Goal: Task Accomplishment & Management: Manage account settings

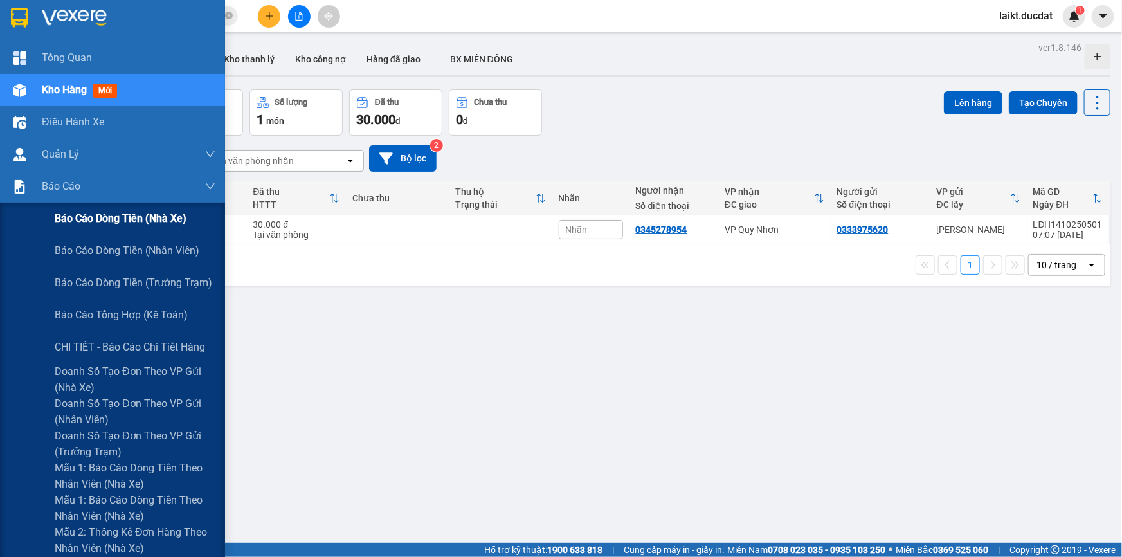
click at [101, 220] on span "Báo cáo dòng tiền (nhà xe)" at bounding box center [121, 218] width 132 height 16
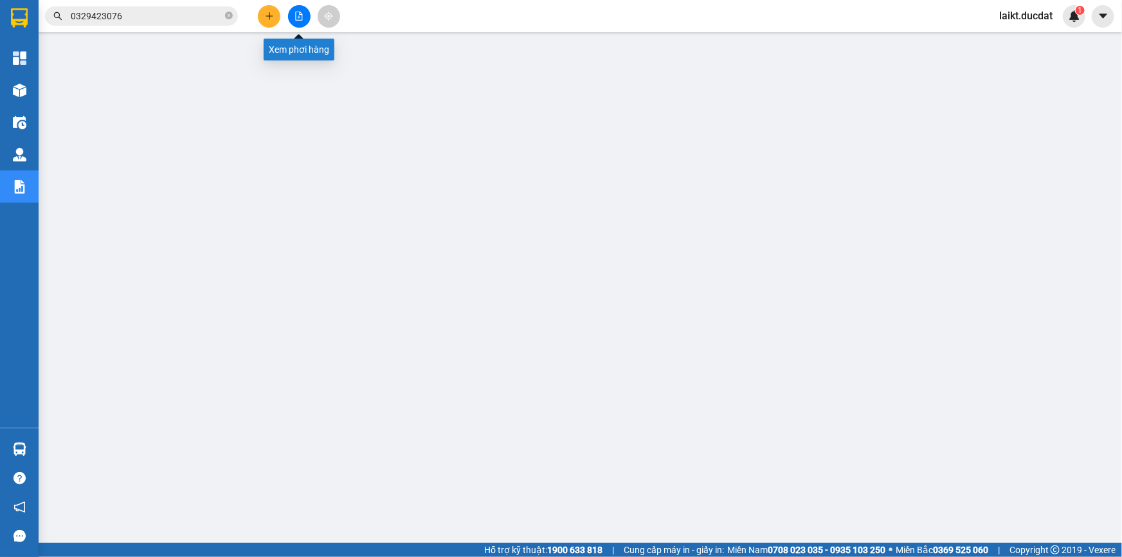
click at [295, 19] on icon "file-add" at bounding box center [298, 16] width 9 height 9
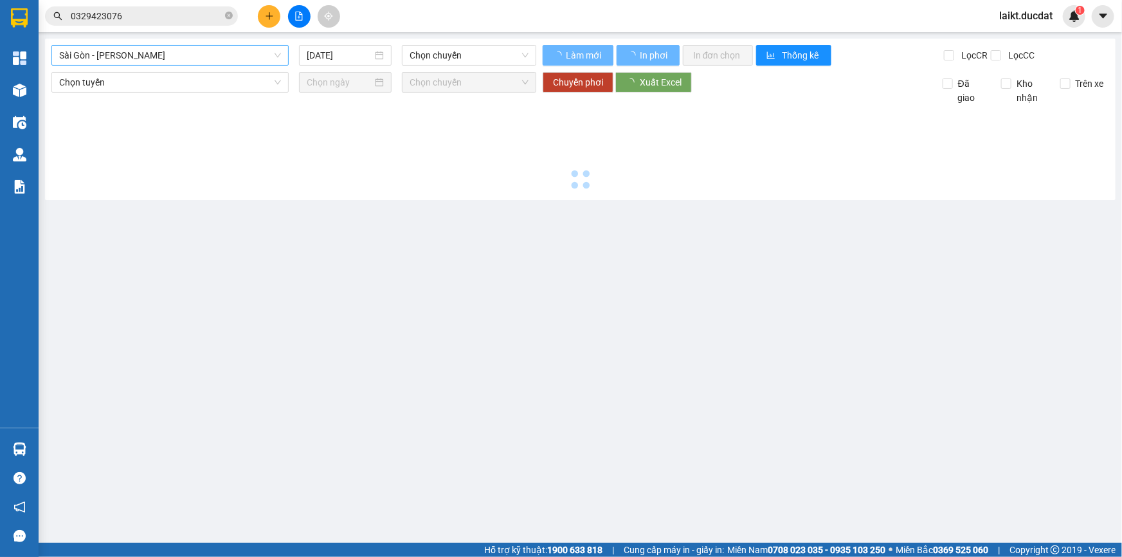
click at [158, 53] on span "Sài Gòn - [PERSON_NAME]" at bounding box center [170, 55] width 222 height 19
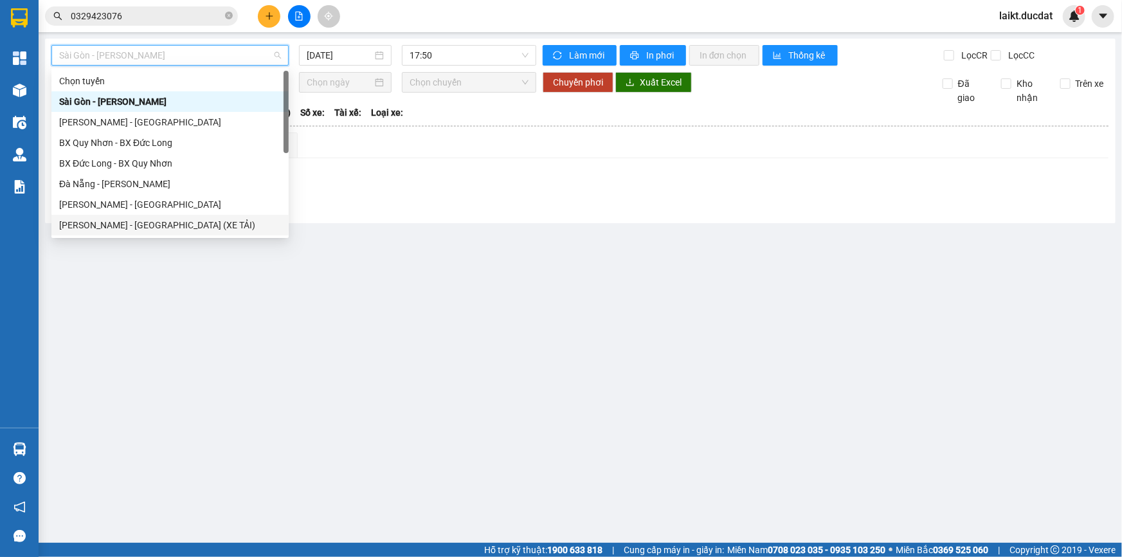
click at [126, 221] on div "[PERSON_NAME] - [GEOGRAPHIC_DATA] (XE TẢI)" at bounding box center [170, 225] width 222 height 14
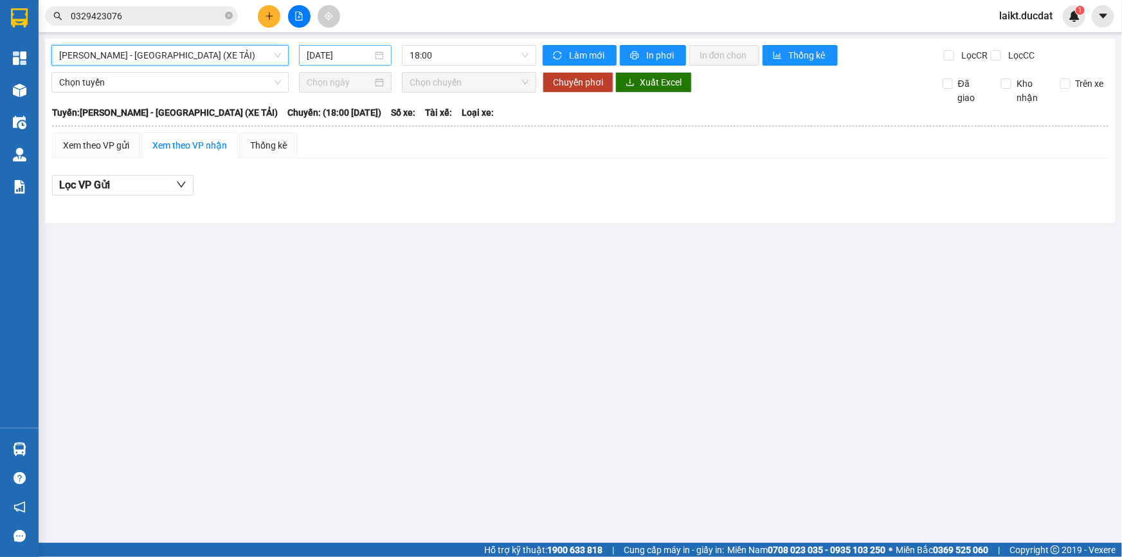
click at [348, 53] on input "[DATE]" at bounding box center [340, 55] width 66 height 14
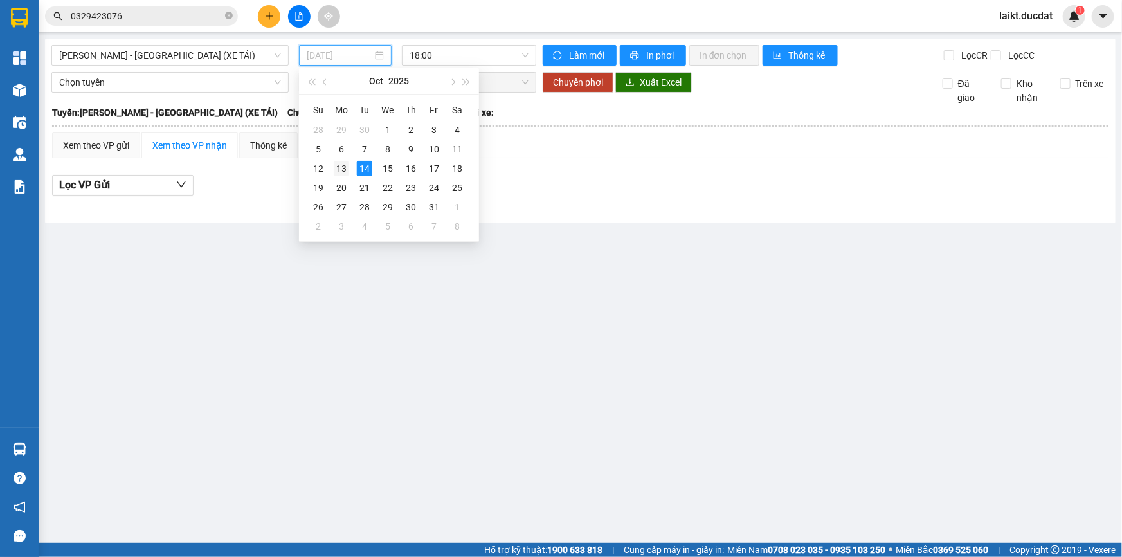
click at [343, 168] on div "13" at bounding box center [341, 168] width 15 height 15
type input "[DATE]"
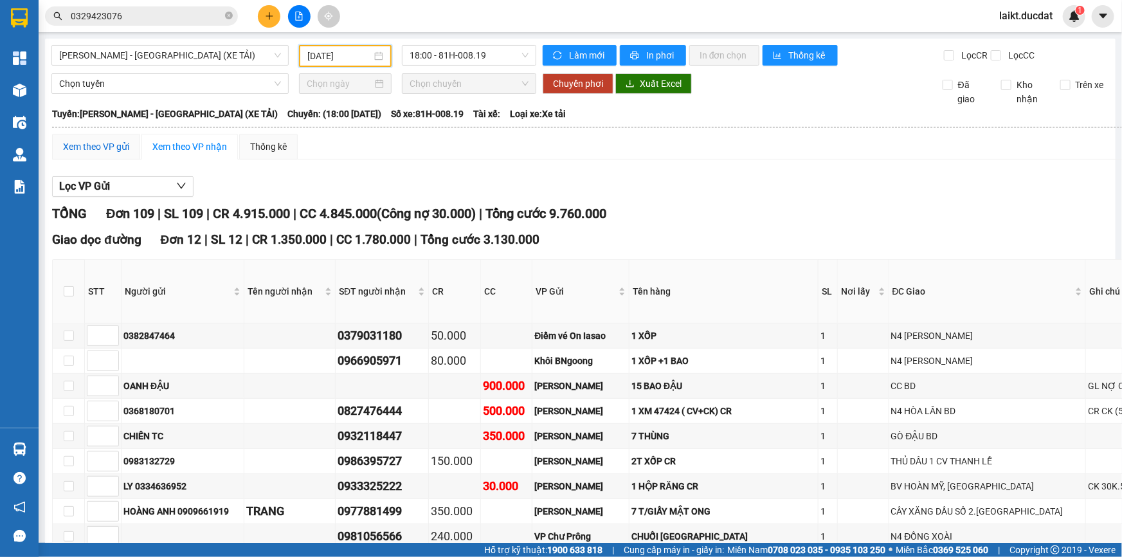
click at [98, 141] on div "Xem theo VP gửi" at bounding box center [96, 147] width 66 height 14
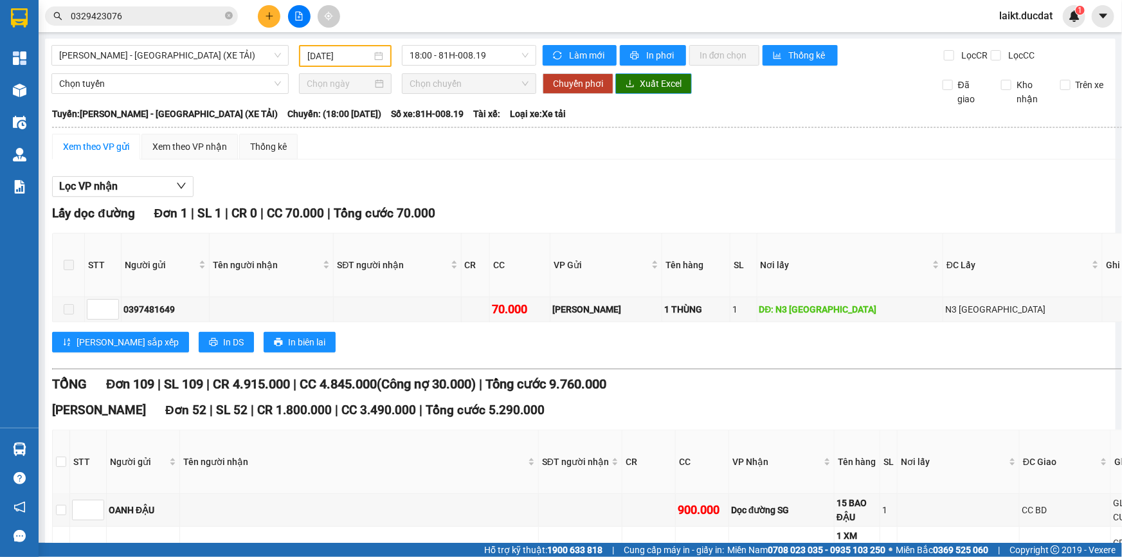
click at [651, 77] on span "Xuất Excel" at bounding box center [661, 84] width 42 height 14
click at [206, 57] on span "[PERSON_NAME] - [GEOGRAPHIC_DATA] (XE TẢI)" at bounding box center [170, 55] width 222 height 19
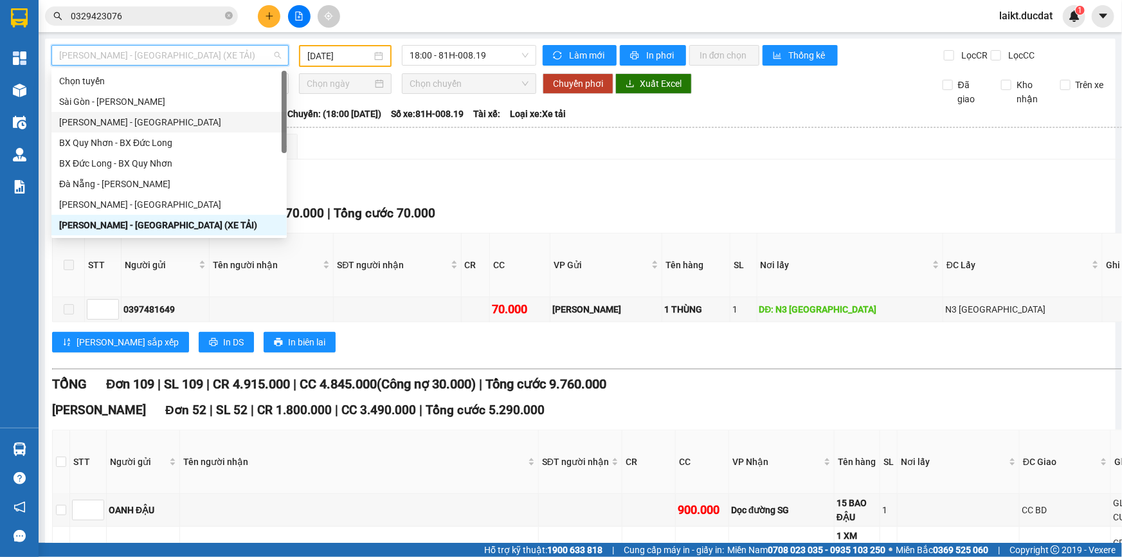
click at [87, 125] on div "[PERSON_NAME] - [GEOGRAPHIC_DATA]" at bounding box center [169, 122] width 220 height 14
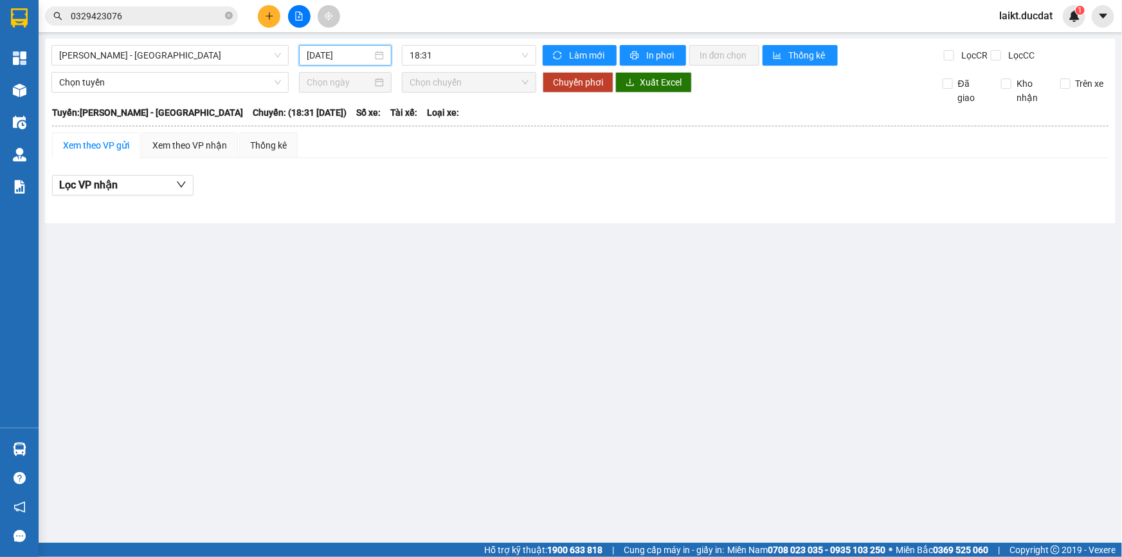
click at [363, 55] on input "[DATE]" at bounding box center [340, 55] width 66 height 14
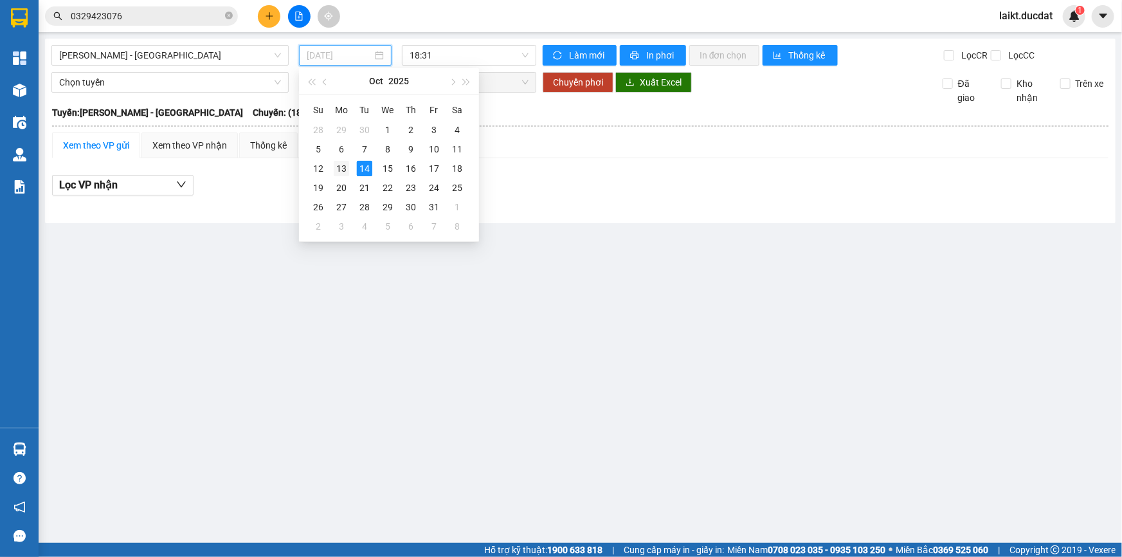
click at [340, 166] on div "13" at bounding box center [341, 168] width 15 height 15
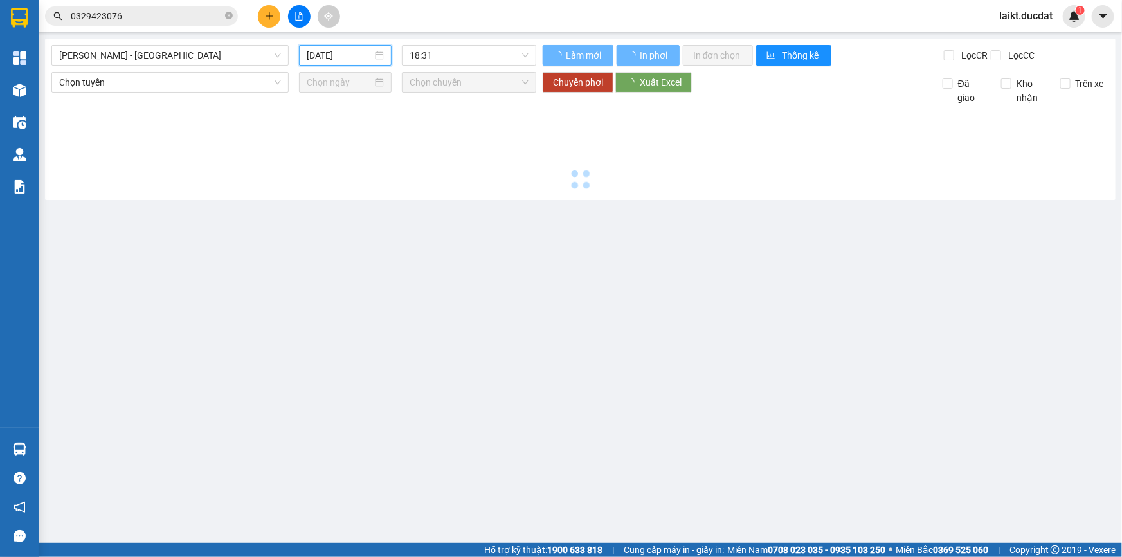
type input "[DATE]"
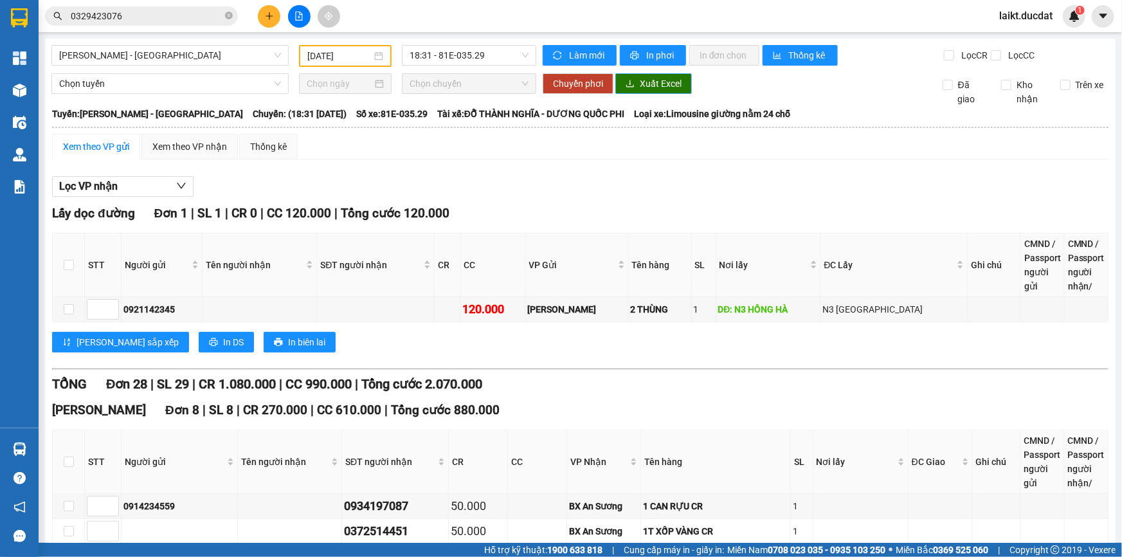
click at [660, 87] on span "Xuất Excel" at bounding box center [661, 84] width 42 height 14
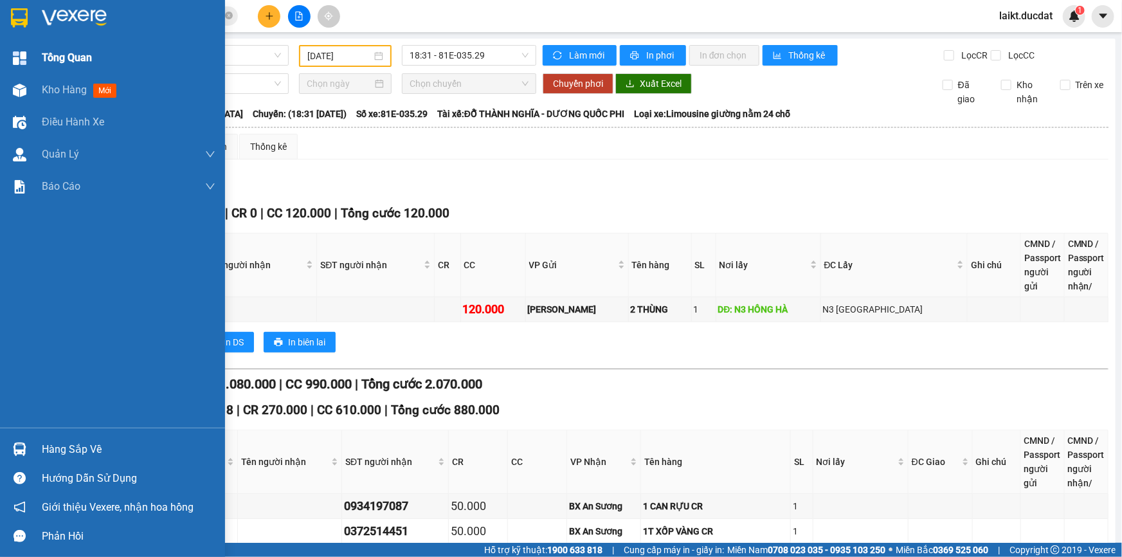
click at [50, 57] on span "Tổng Quan" at bounding box center [67, 58] width 50 height 16
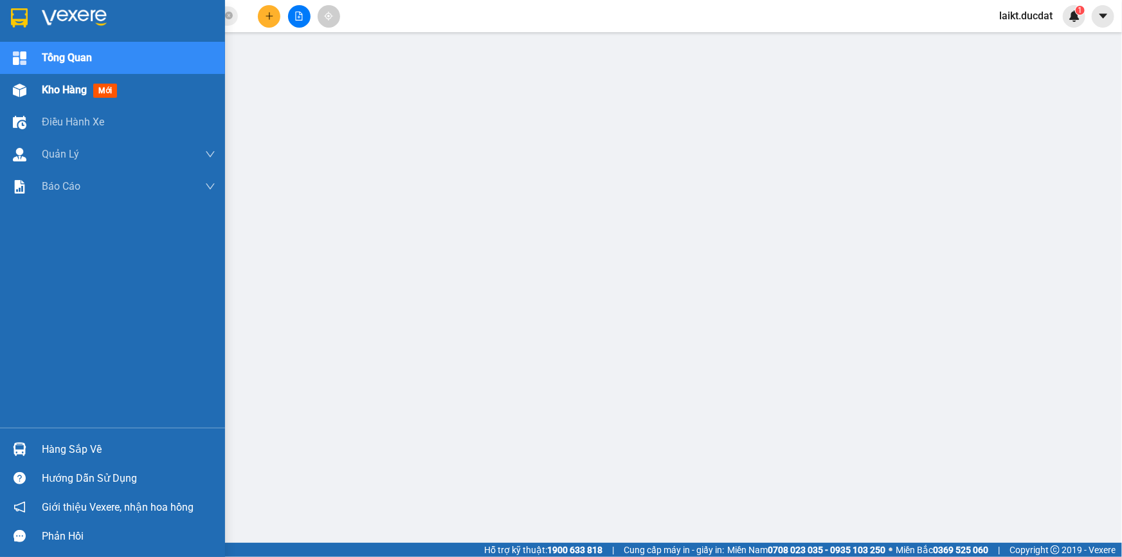
click at [64, 92] on span "Kho hàng" at bounding box center [64, 90] width 45 height 12
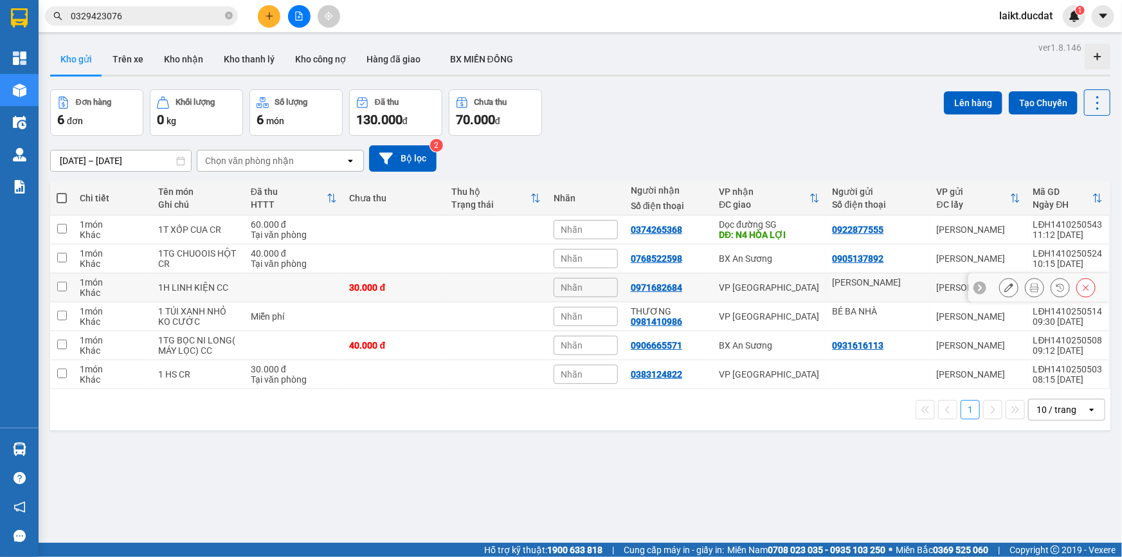
scroll to position [59, 0]
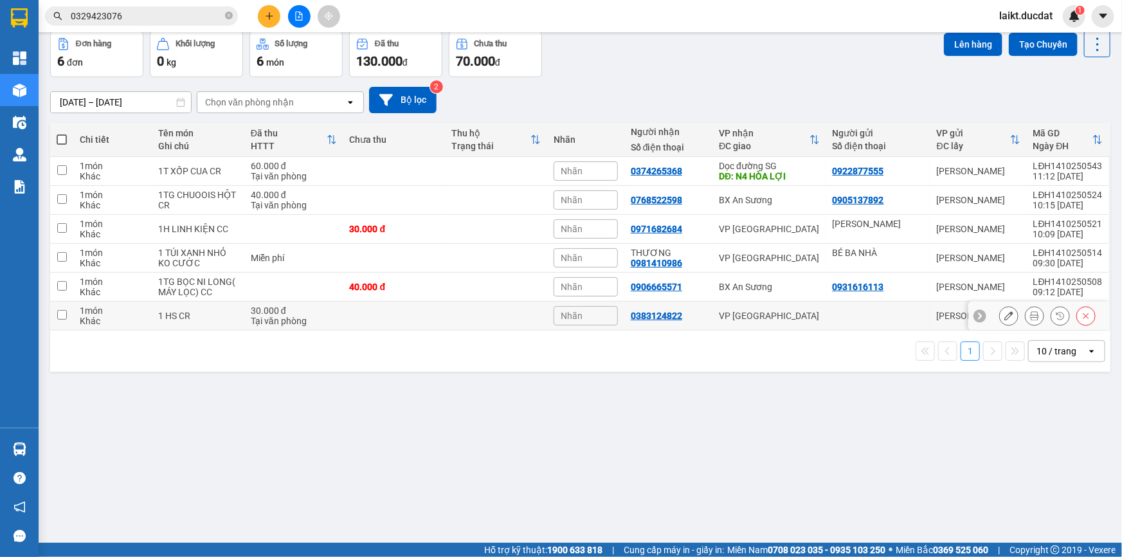
click at [264, 316] on div "Tại văn phòng" at bounding box center [294, 321] width 86 height 10
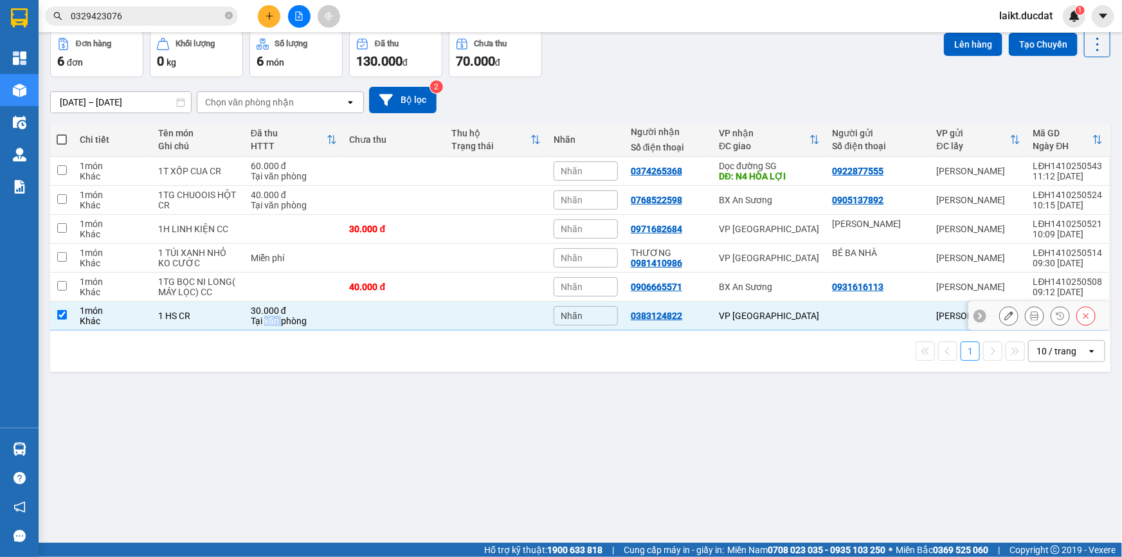
click at [264, 316] on div "Tại văn phòng" at bounding box center [294, 321] width 86 height 10
checkbox input "false"
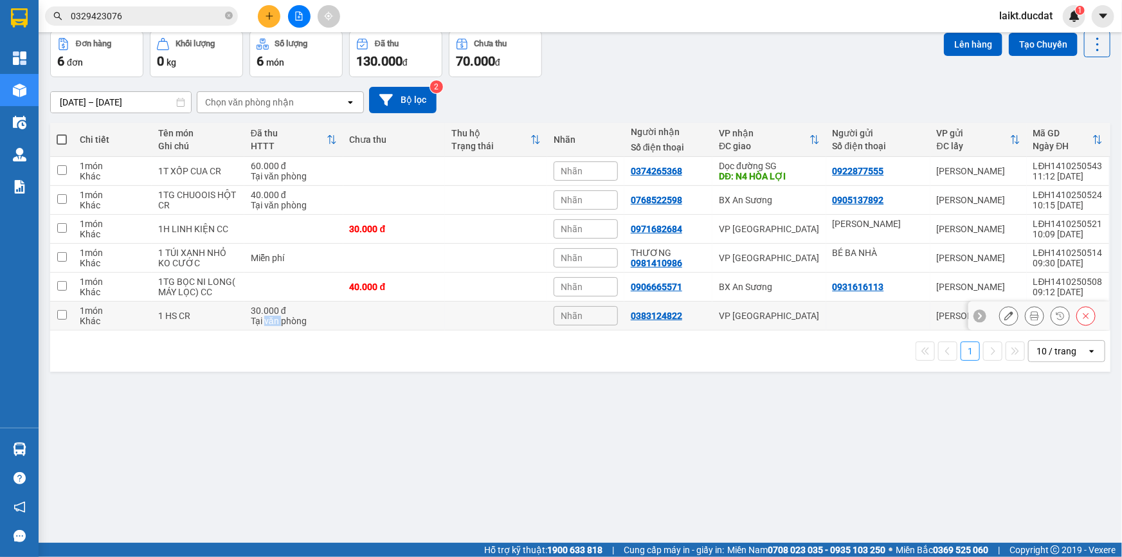
click at [1004, 311] on icon at bounding box center [1008, 315] width 9 height 9
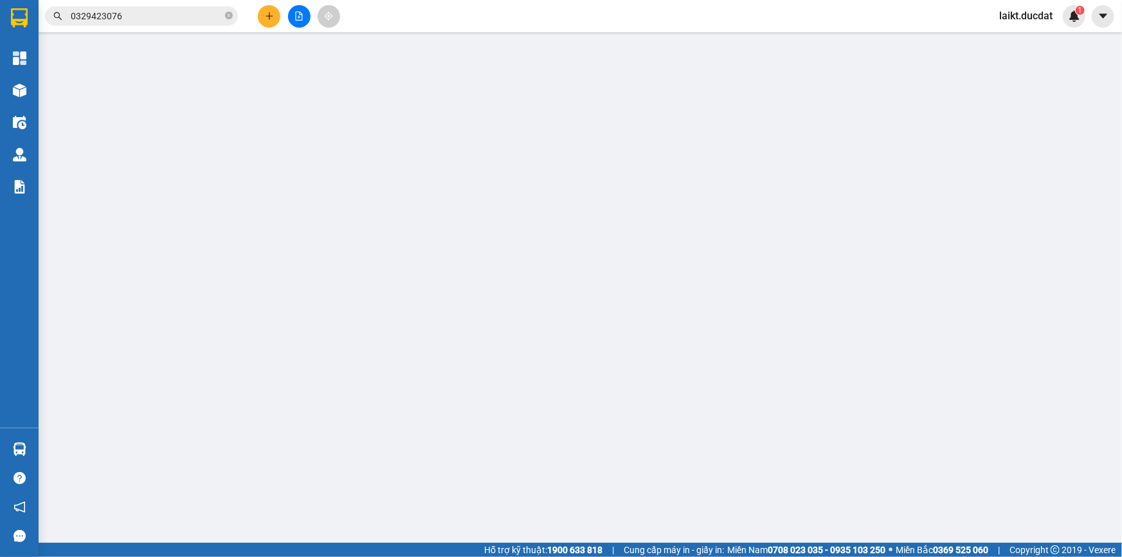
type input "0383124822"
type input "0"
type input "30.000"
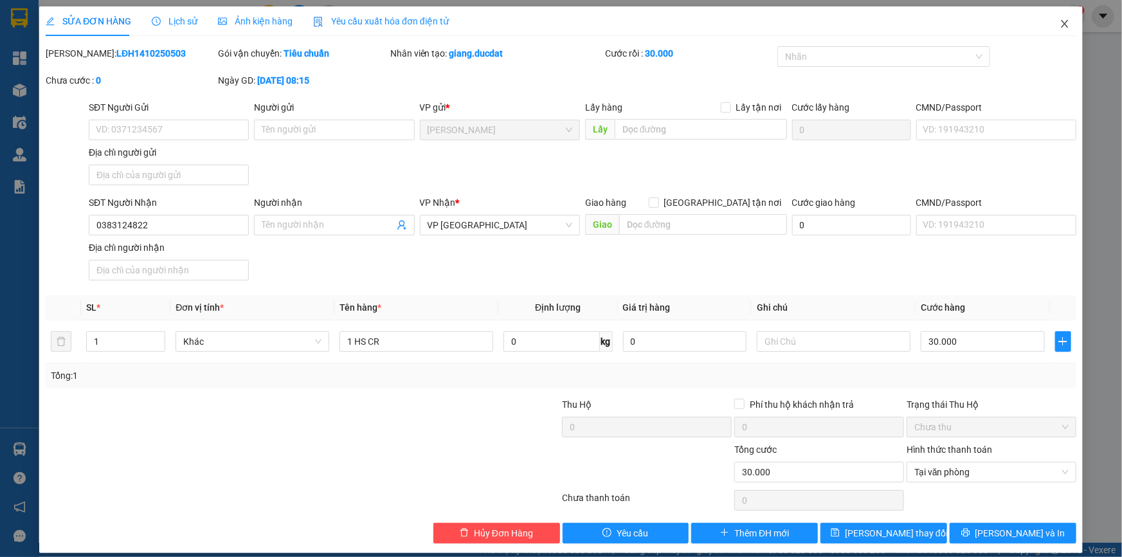
click at [1061, 23] on icon "close" at bounding box center [1064, 24] width 7 height 8
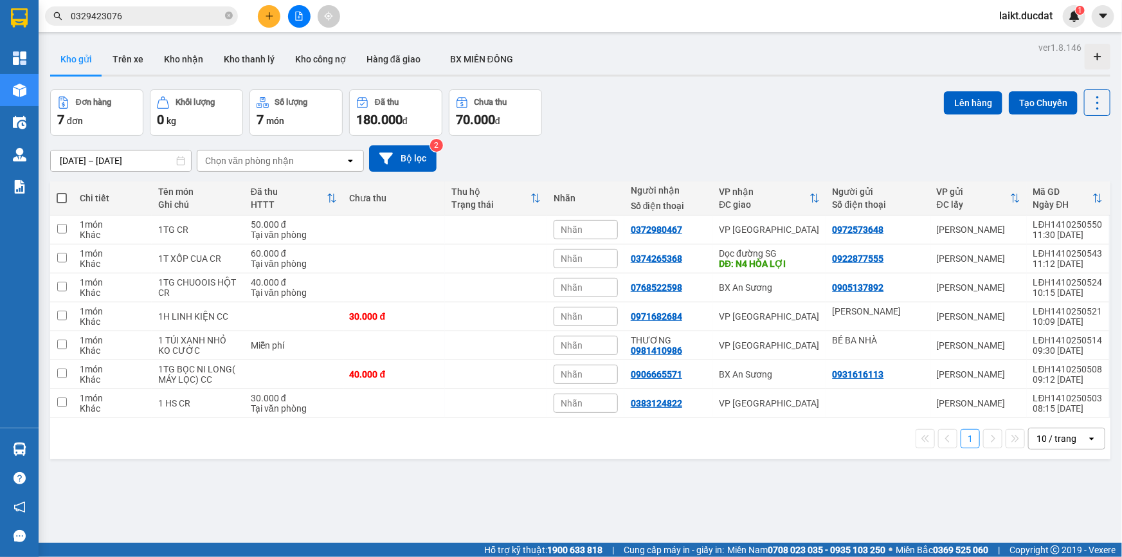
click at [961, 438] on button "1" at bounding box center [970, 438] width 19 height 19
click at [299, 16] on icon "file-add" at bounding box center [299, 16] width 7 height 9
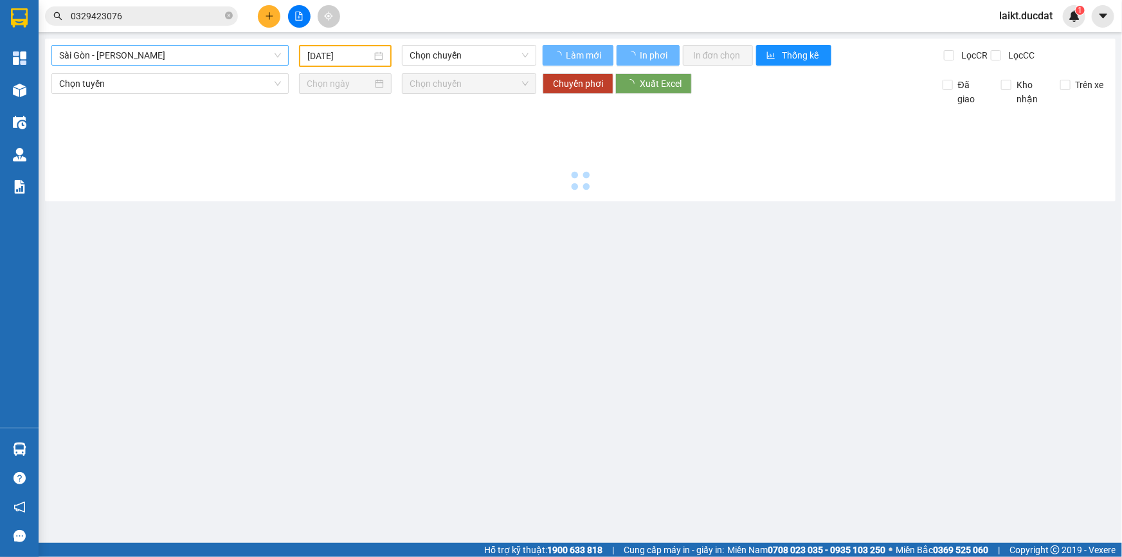
type input "[DATE]"
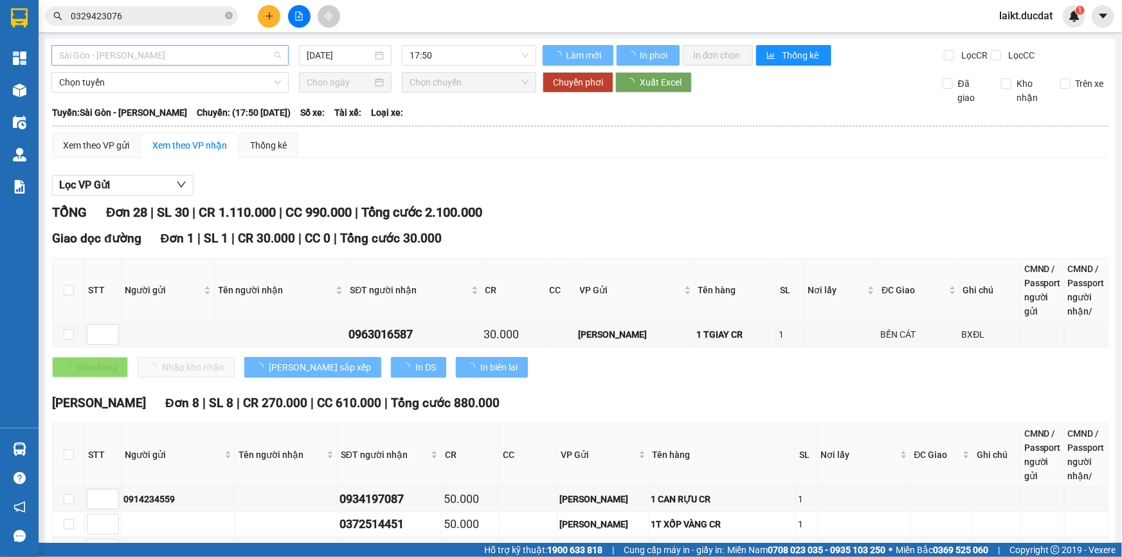
click at [153, 62] on span "Sài Gòn - [PERSON_NAME]" at bounding box center [170, 55] width 222 height 19
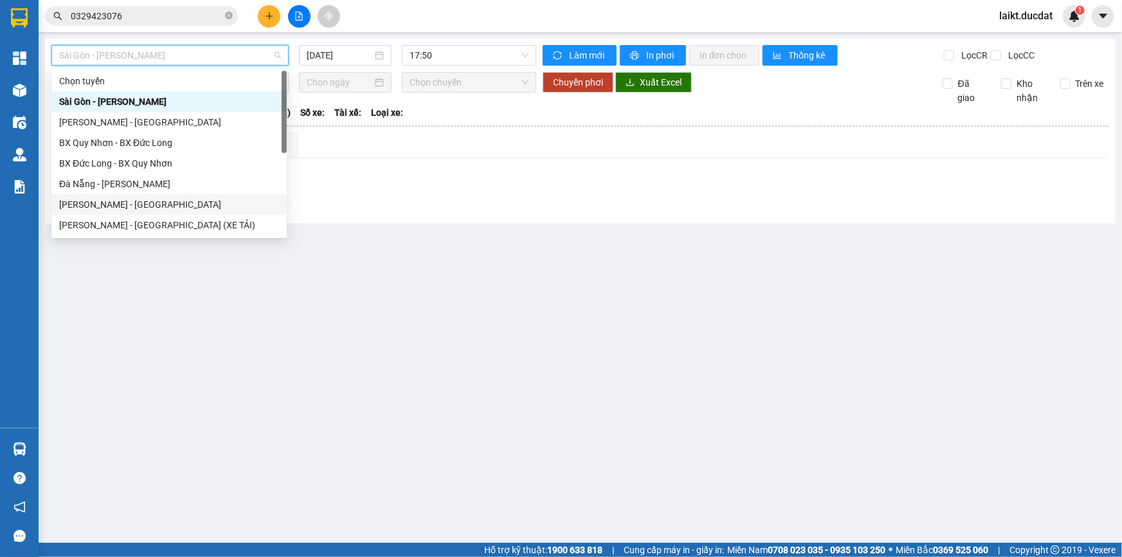
click at [114, 205] on div "[PERSON_NAME] - [GEOGRAPHIC_DATA]" at bounding box center [169, 204] width 220 height 14
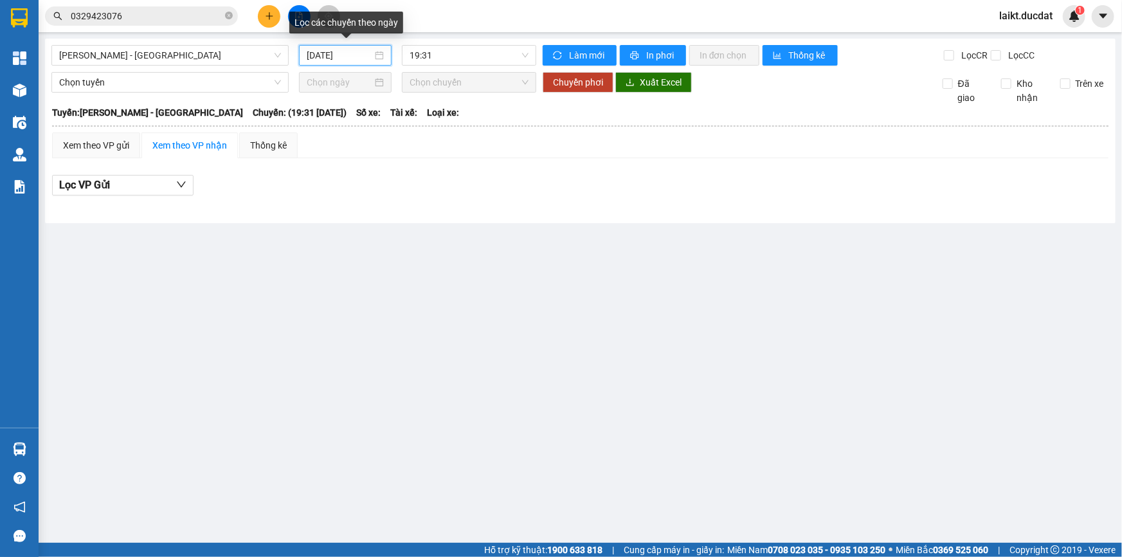
click at [363, 55] on input "[DATE]" at bounding box center [340, 55] width 66 height 14
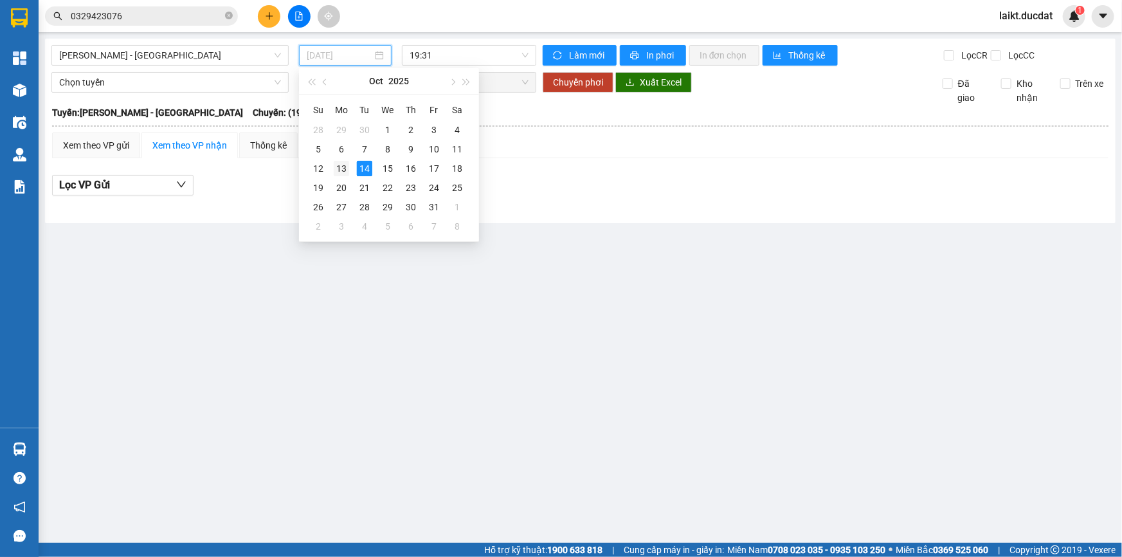
click at [341, 167] on div "13" at bounding box center [341, 168] width 15 height 15
type input "[DATE]"
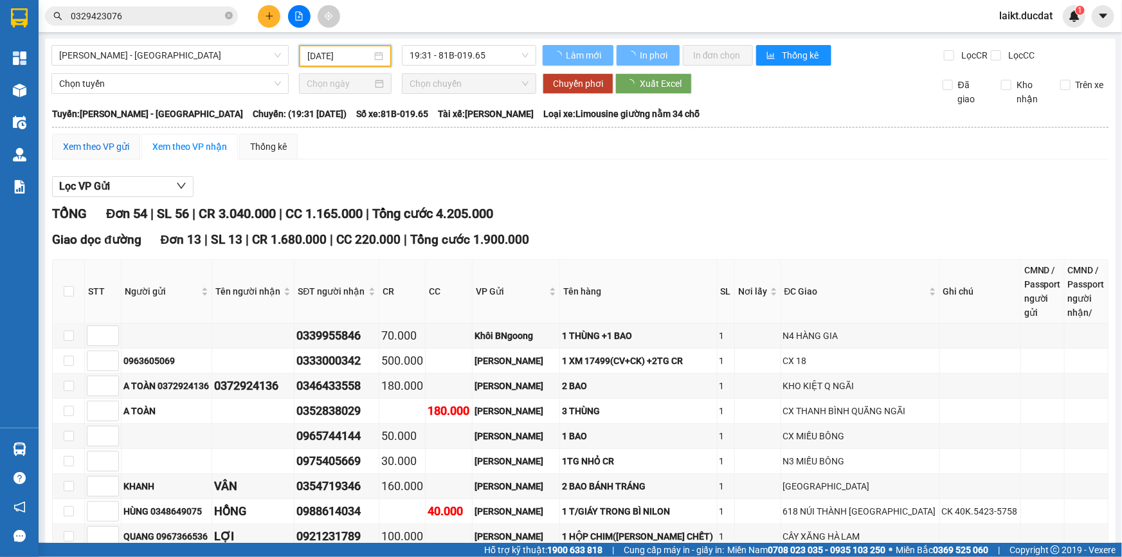
click at [82, 142] on div "Xem theo VP gửi" at bounding box center [96, 147] width 66 height 14
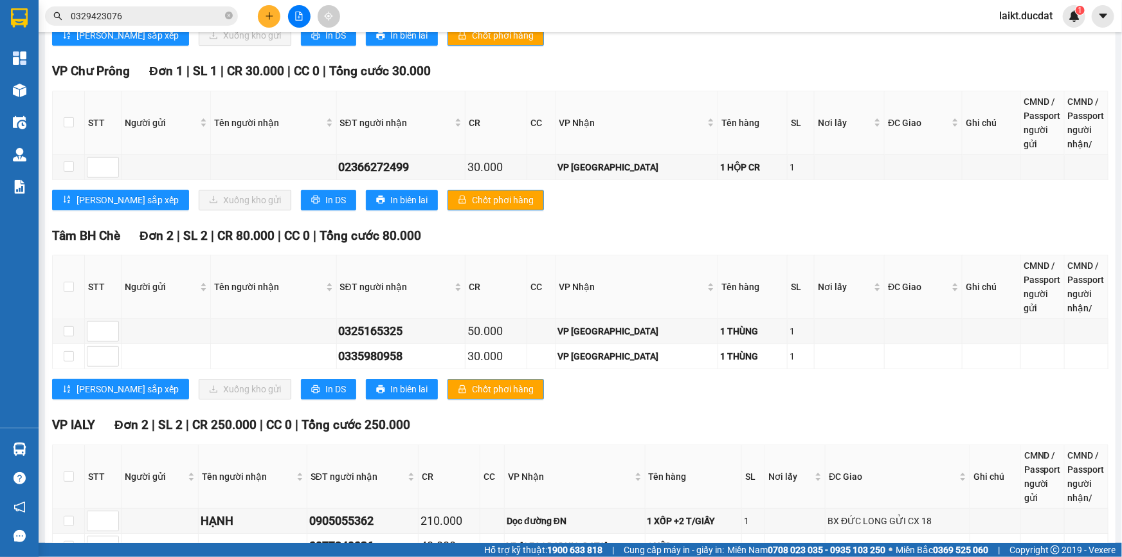
scroll to position [2026, 0]
